Goal: Obtain resource: Download file/media

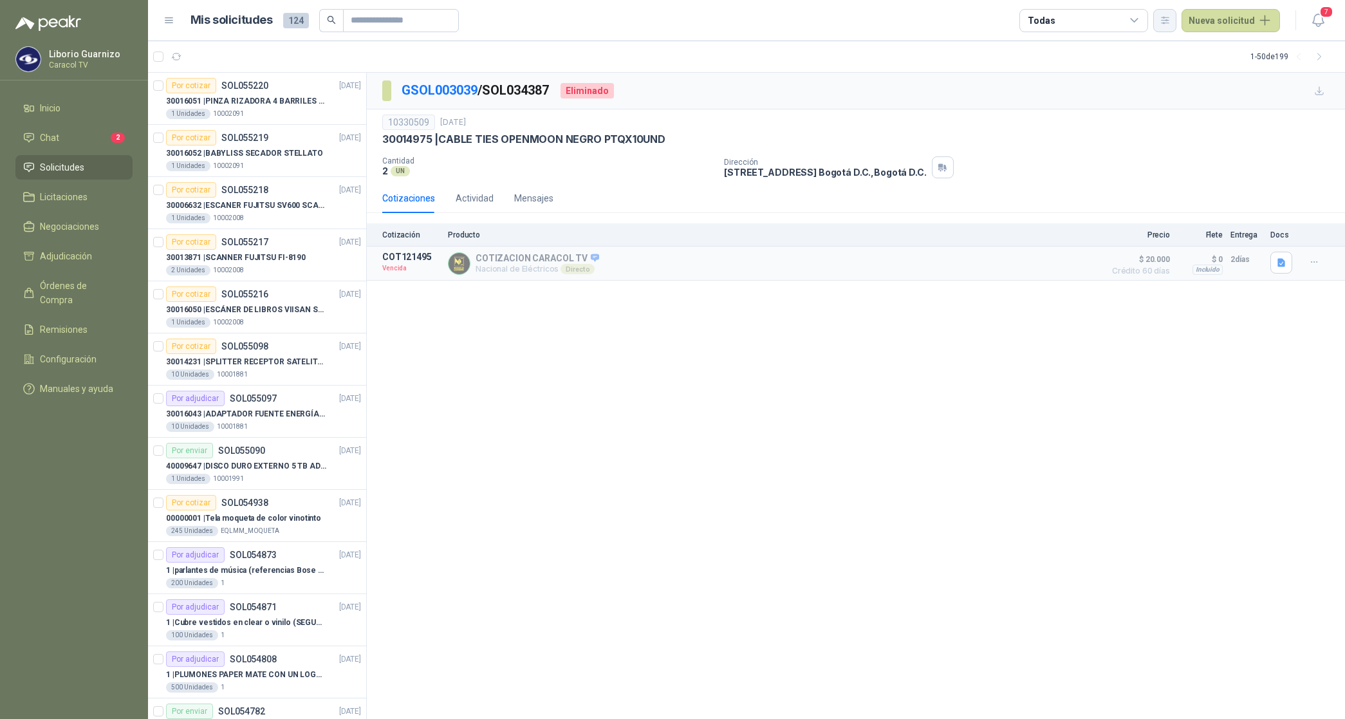
click at [1163, 18] on icon "button" at bounding box center [1164, 20] width 11 height 11
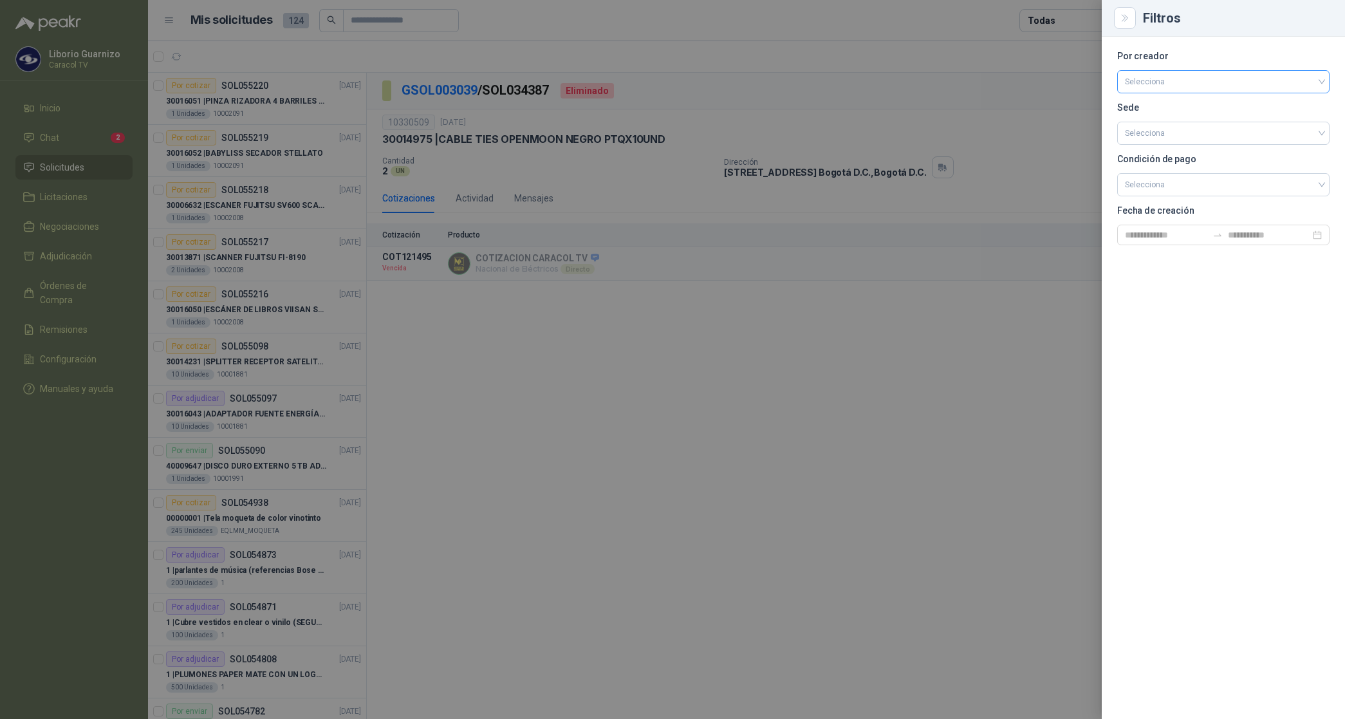
click at [1156, 80] on input "search" at bounding box center [1223, 80] width 197 height 19
click at [1155, 150] on div "[PERSON_NAME]" at bounding box center [1223, 150] width 192 height 14
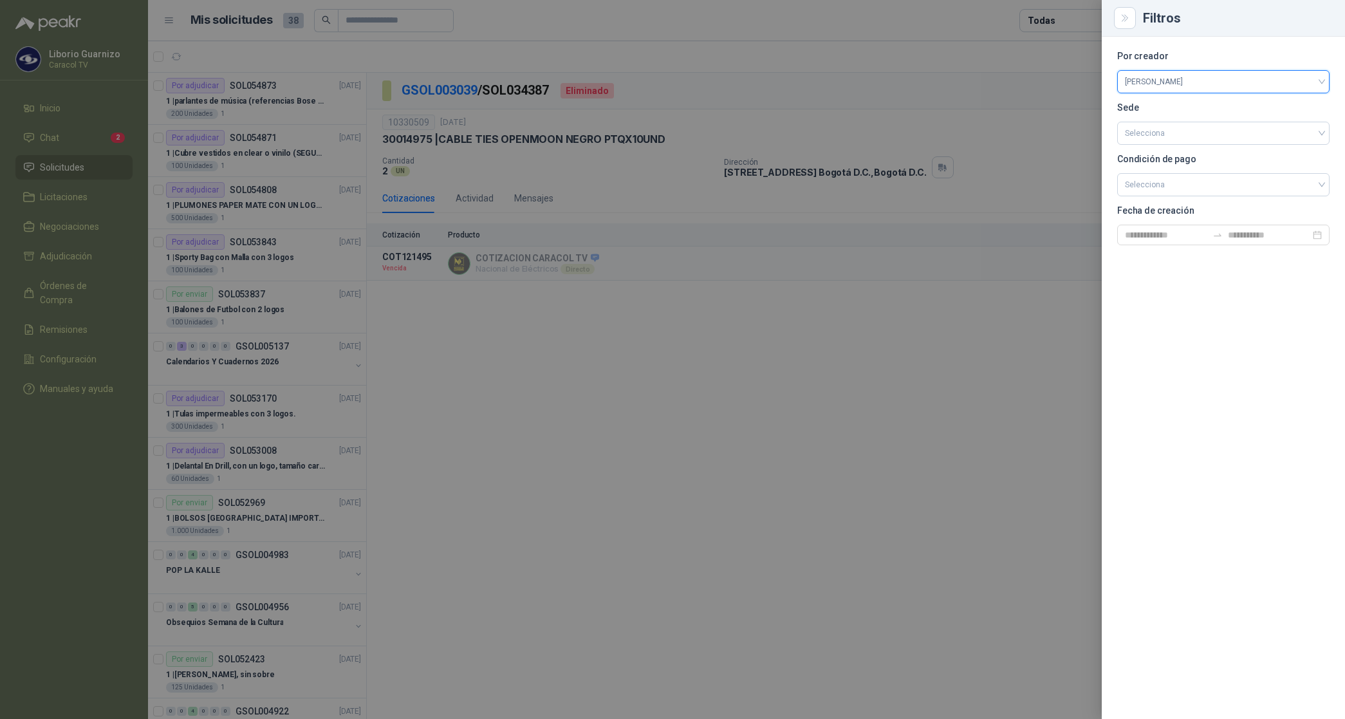
click at [1046, 26] on div at bounding box center [672, 359] width 1345 height 719
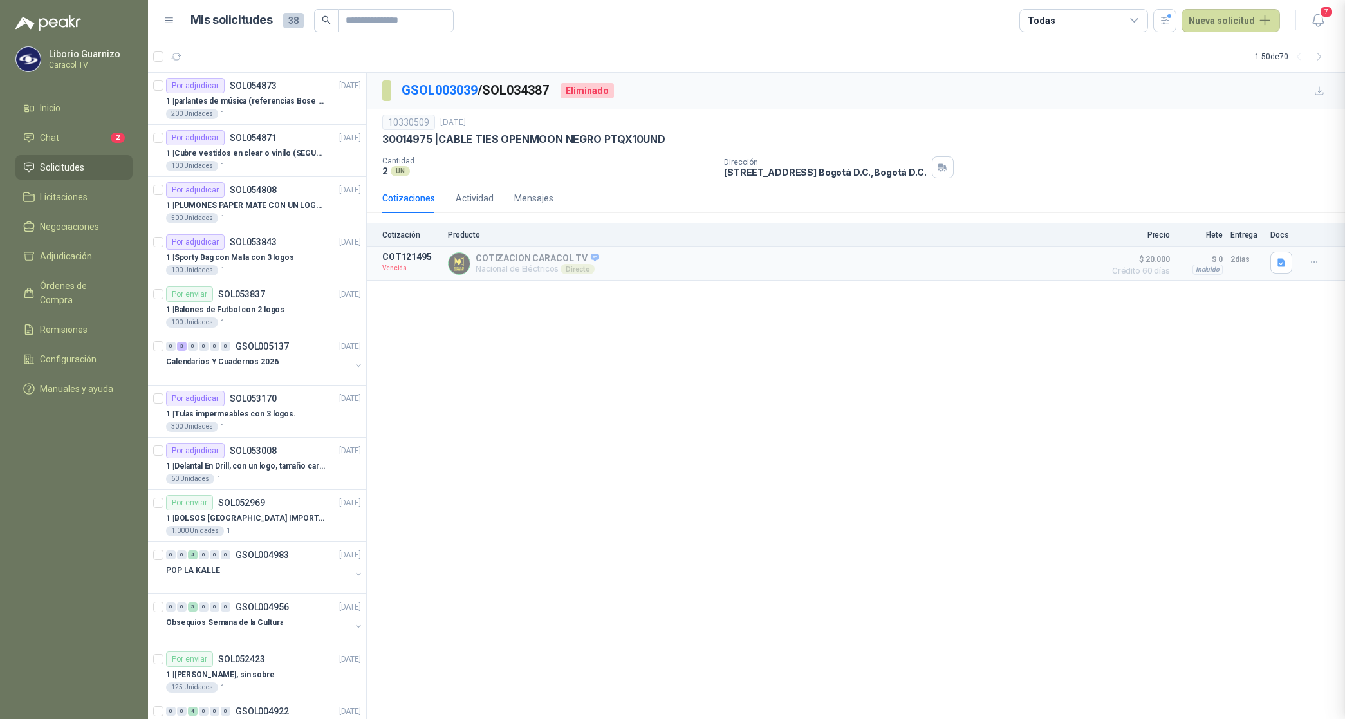
click at [1056, 21] on div "Todas" at bounding box center [1083, 20] width 129 height 23
click at [1085, 69] on div "0 Por cotizar" at bounding box center [1065, 73] width 62 height 10
drag, startPoint x: 1088, startPoint y: 69, endPoint x: 1094, endPoint y: 95, distance: 25.9
click at [1094, 95] on div "13 Por adjudicar" at bounding box center [1069, 96] width 70 height 10
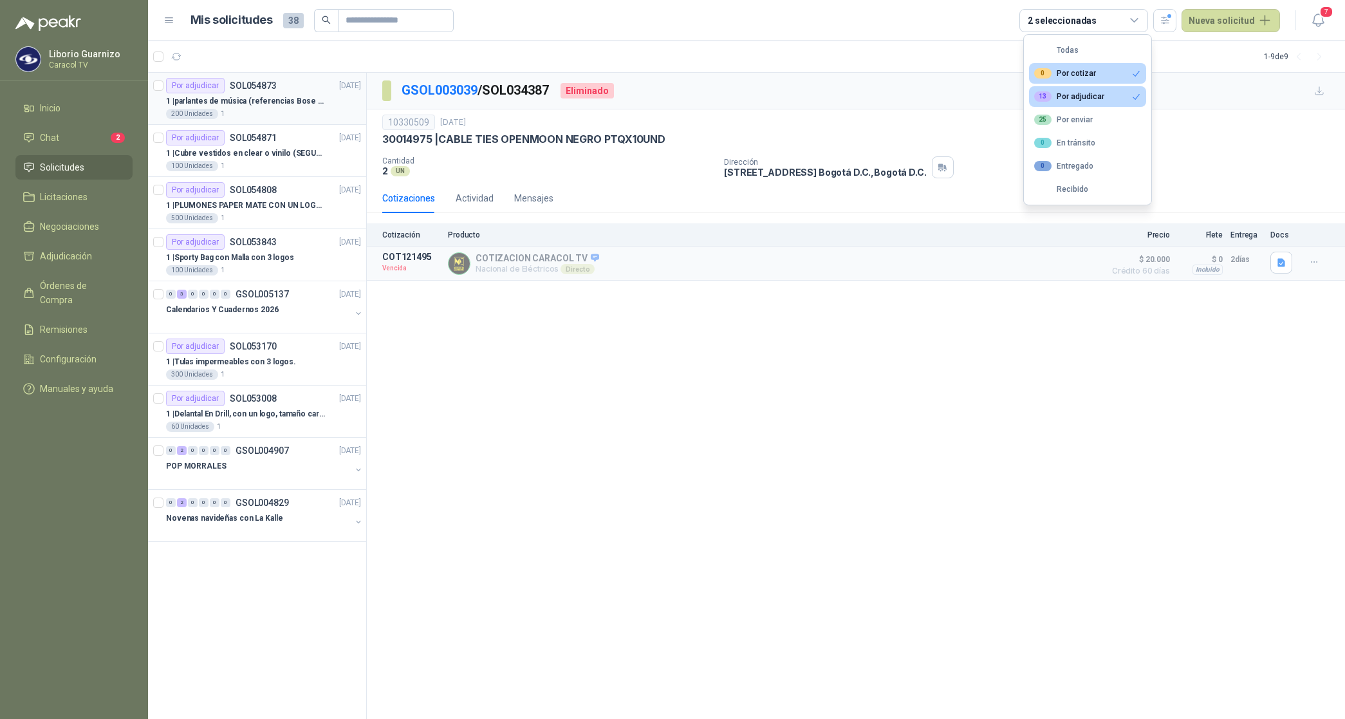
click at [259, 109] on div "200 Unidades 1" at bounding box center [263, 114] width 195 height 10
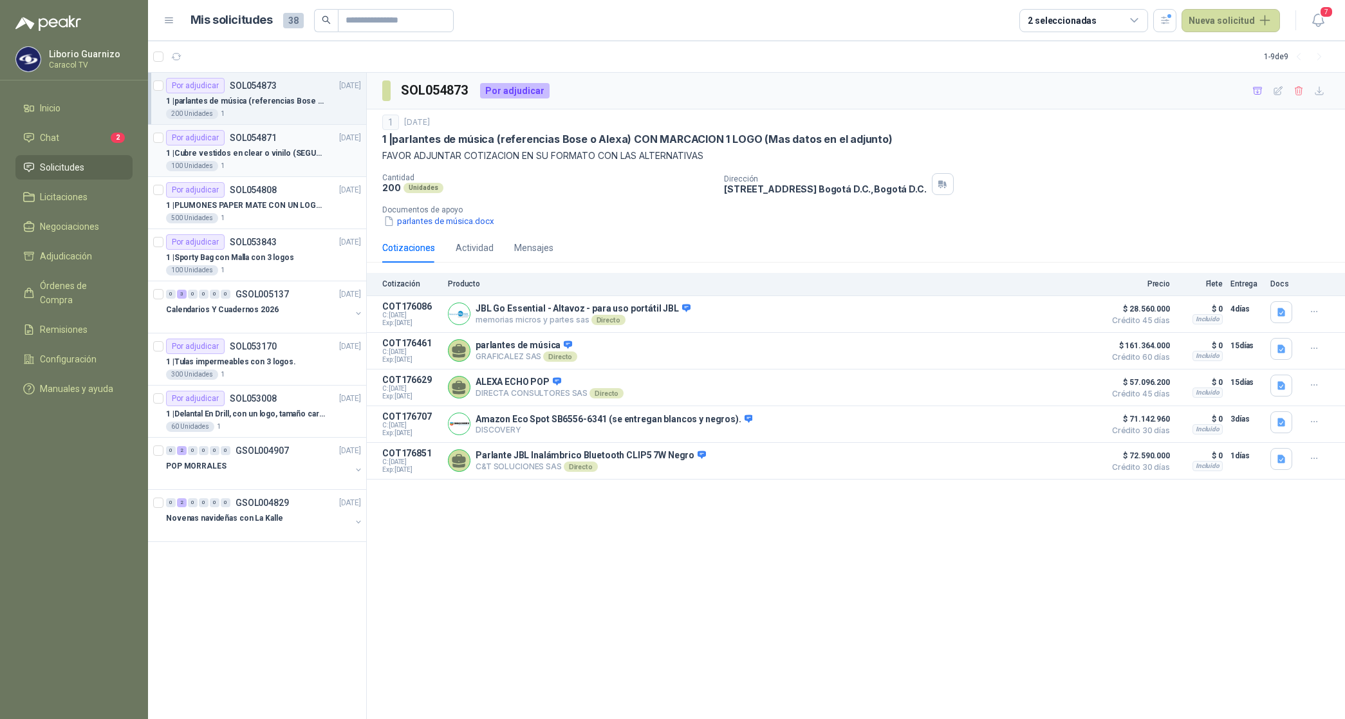
click at [238, 156] on p "1 | Cubre vestidos en clear o vinilo (SEGUN ESPECIFICACIONES DEL ADJUNTO)" at bounding box center [246, 153] width 160 height 12
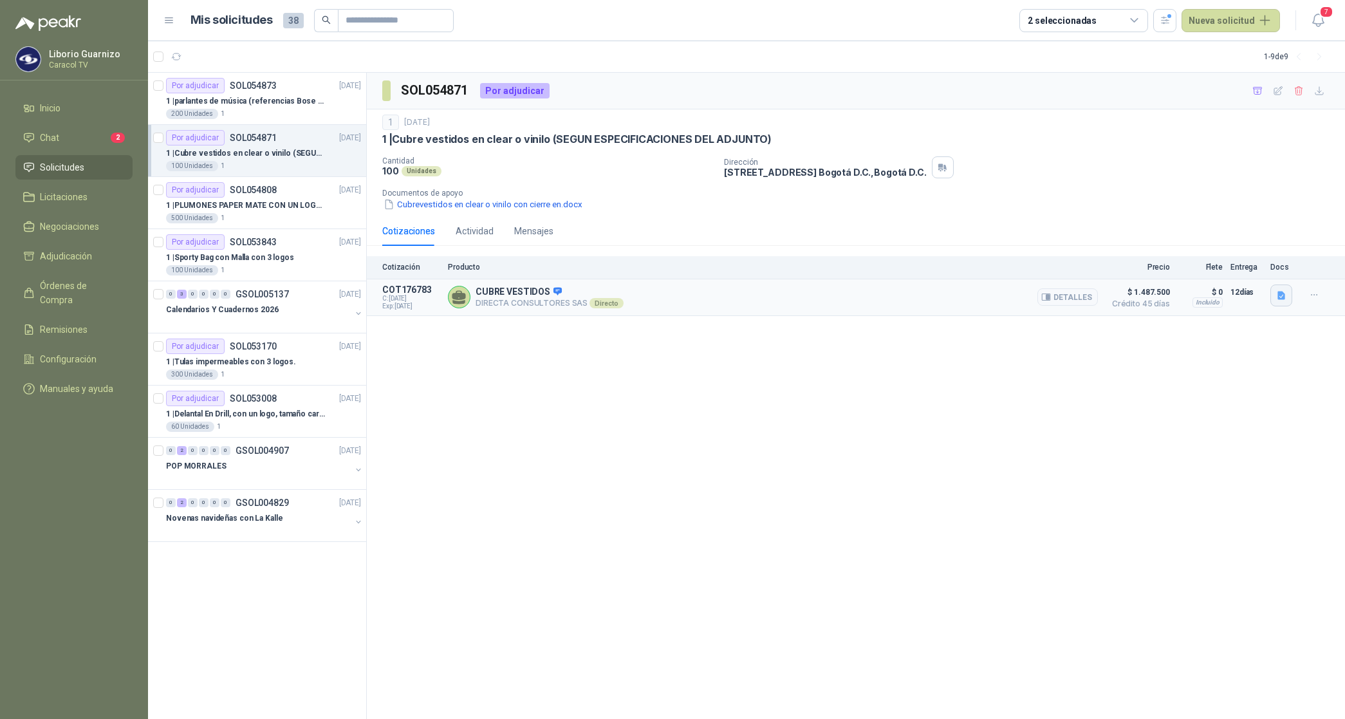
click at [1280, 295] on icon "button" at bounding box center [1281, 295] width 8 height 8
click at [1218, 266] on button "CARACOL TV Cubre Vestidos 6051.pdf" at bounding box center [1202, 267] width 163 height 14
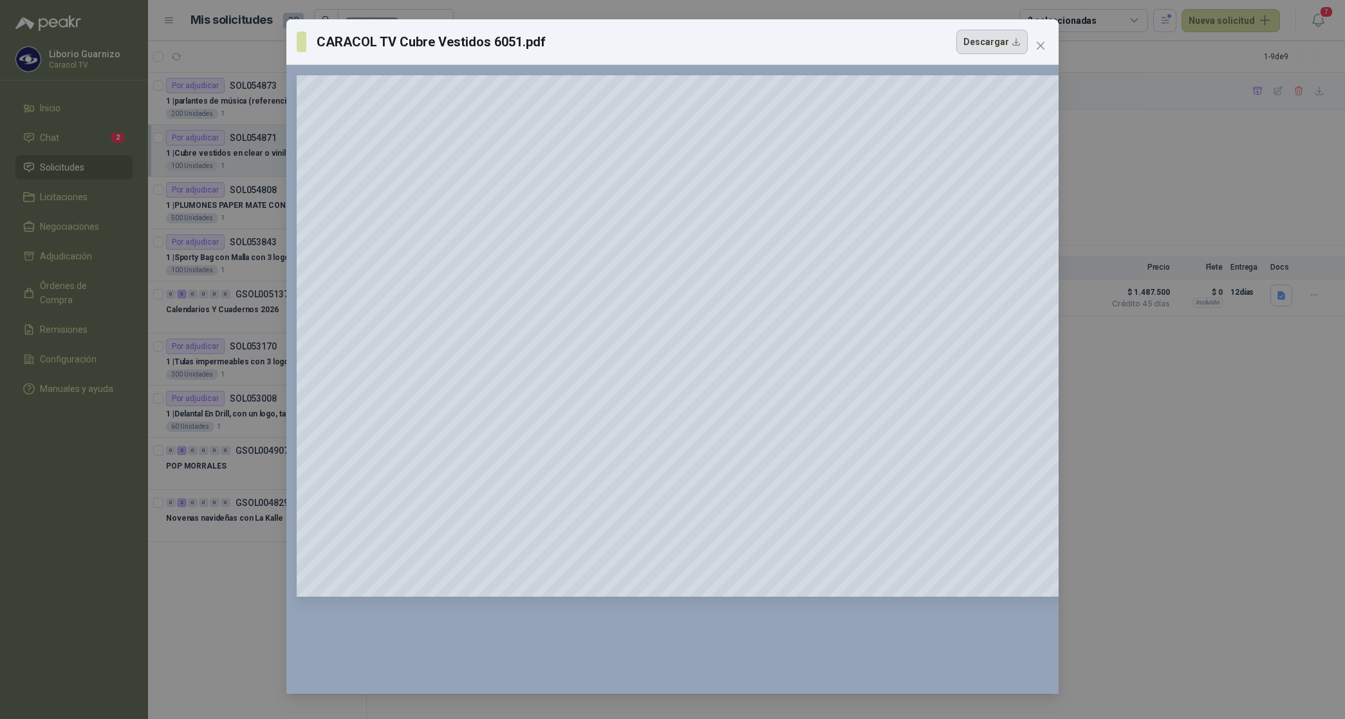
click at [983, 47] on button "Descargar" at bounding box center [991, 42] width 71 height 24
click at [1242, 401] on div "CARACOL TV Cubre Vestidos 6051.pdf Descargar 150 %" at bounding box center [672, 359] width 1345 height 719
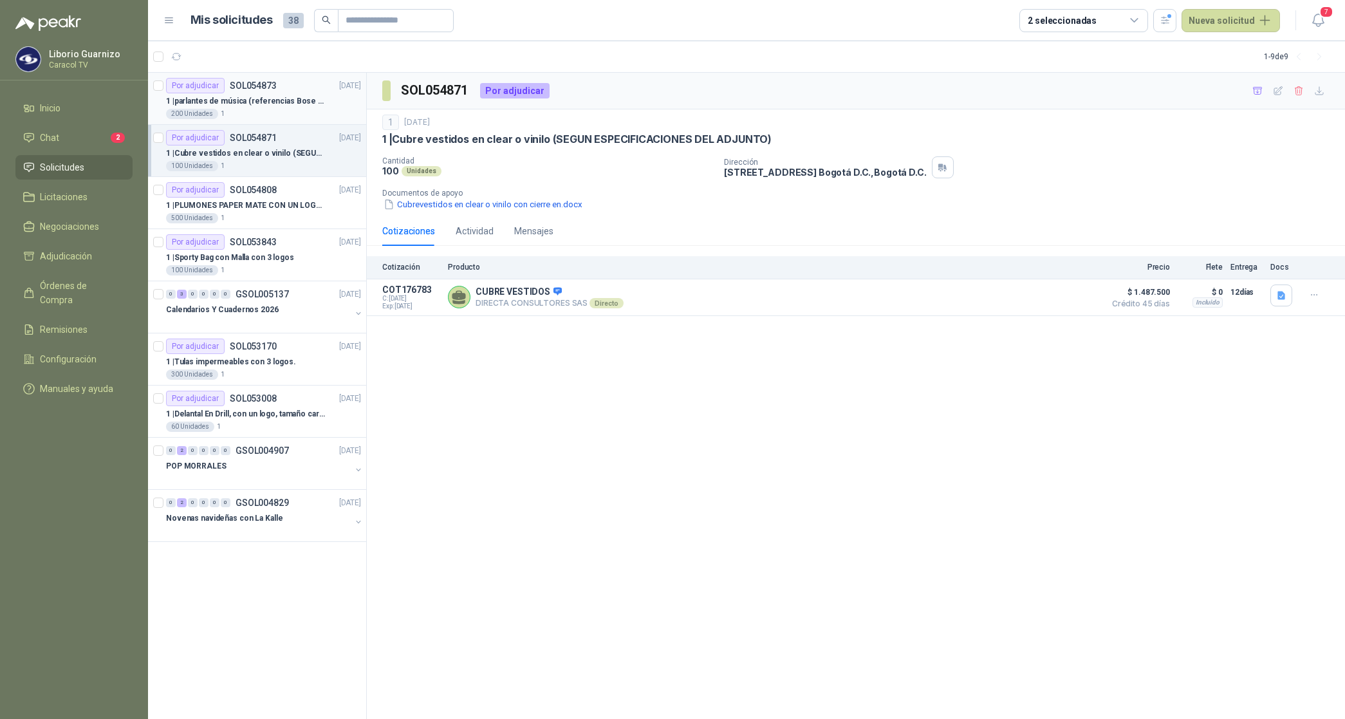
click at [272, 101] on p "1 | parlantes de música (referencias Bose o Alexa) CON MARCACION 1 LOGO (Mas da…" at bounding box center [246, 101] width 160 height 12
